Goal: Transaction & Acquisition: Purchase product/service

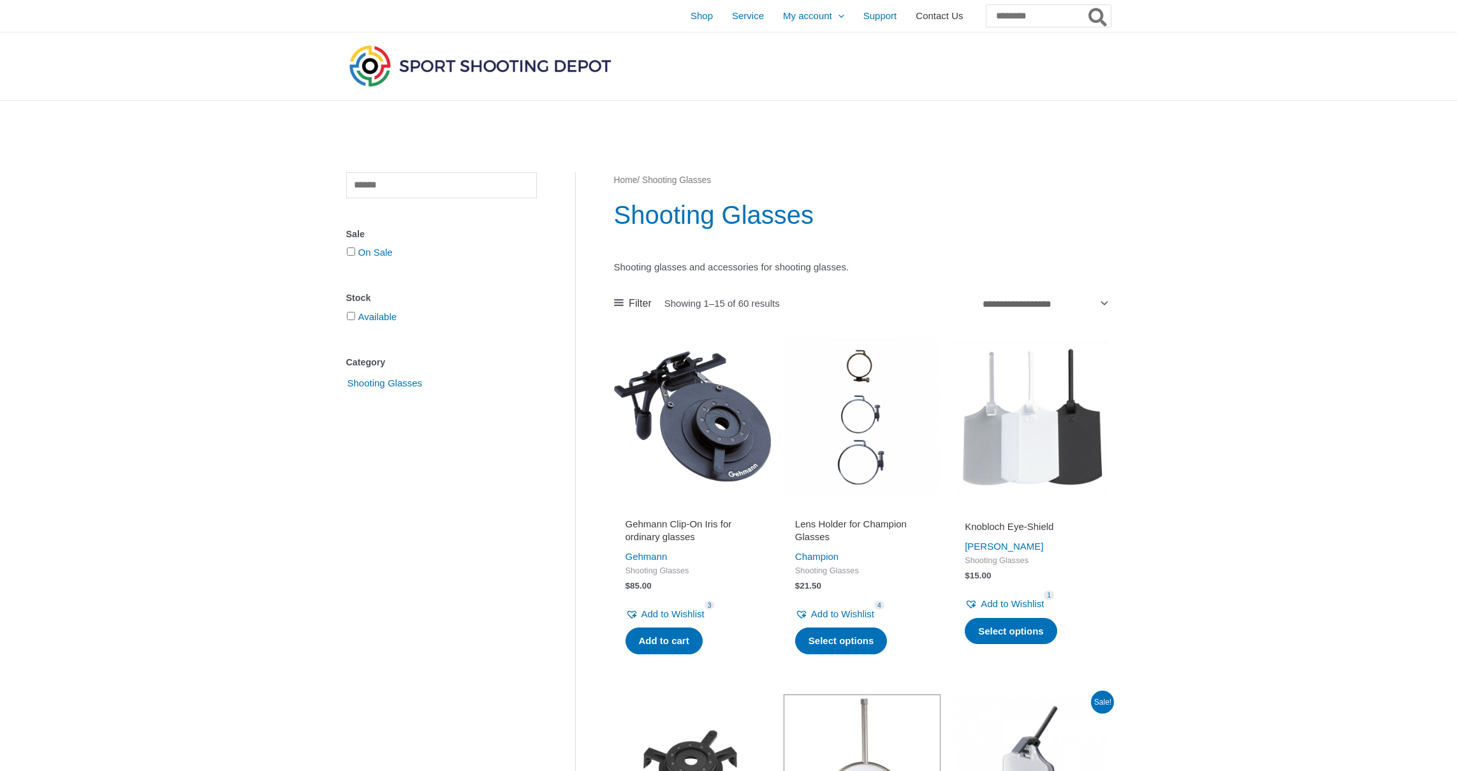
click at [916, 17] on span "Contact Us" at bounding box center [939, 16] width 47 height 32
drag, startPoint x: 625, startPoint y: 522, endPoint x: 693, endPoint y: 529, distance: 68.6
click at [693, 529] on h2 "Gehmann Clip-On Iris for ordinary glasses" at bounding box center [693, 530] width 134 height 25
click at [653, 534] on h2 "Gehmann Clip-On Iris for ordinary glasses" at bounding box center [693, 530] width 134 height 25
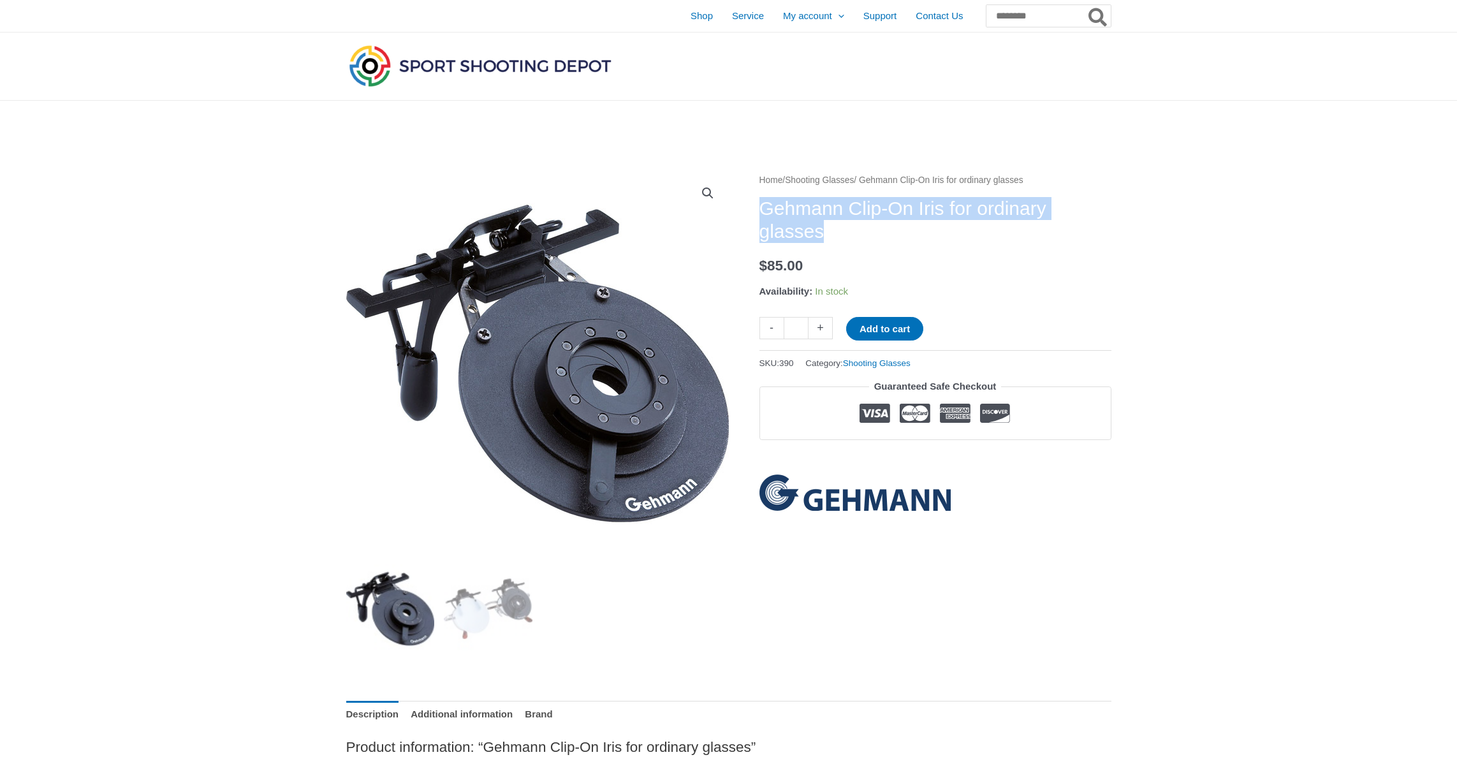
drag, startPoint x: 761, startPoint y: 209, endPoint x: 826, endPoint y: 228, distance: 67.2
click at [826, 228] on h1 "Gehmann Clip-On Iris for ordinary glasses" at bounding box center [935, 220] width 352 height 46
copy h1 "Gehmann Clip-On Iris for ordinary glasses"
